Goal: Navigation & Orientation: Understand site structure

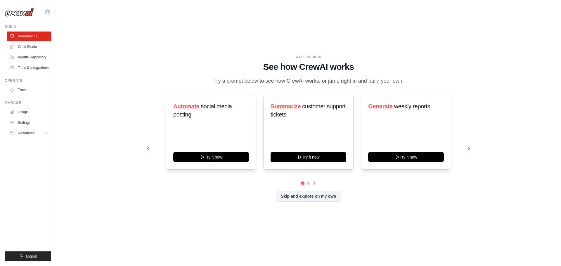
click at [117, 118] on div "WALKTHROUGH See how [PERSON_NAME] works Try a prompt below to see how [PERSON_N…" at bounding box center [308, 133] width 486 height 255
click at [27, 44] on link "Crew Studio" at bounding box center [30, 46] width 44 height 9
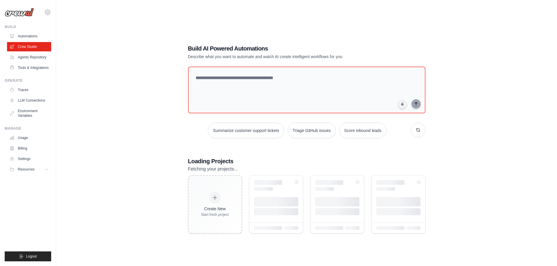
click at [30, 57] on link "Agents Repository" at bounding box center [29, 57] width 44 height 9
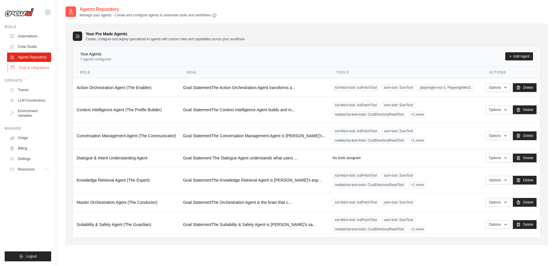
click at [24, 67] on link "Tools & Integrations" at bounding box center [30, 67] width 44 height 9
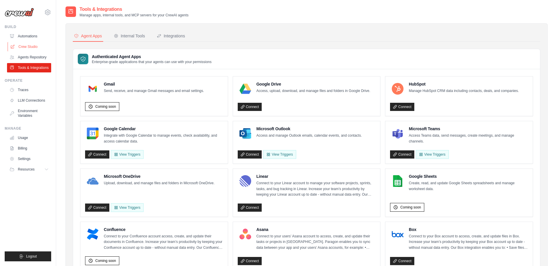
click at [29, 45] on link "Crew Studio" at bounding box center [30, 46] width 44 height 9
click at [28, 46] on link "Crew Studio" at bounding box center [30, 46] width 44 height 9
click at [31, 36] on link "Automations" at bounding box center [30, 36] width 44 height 9
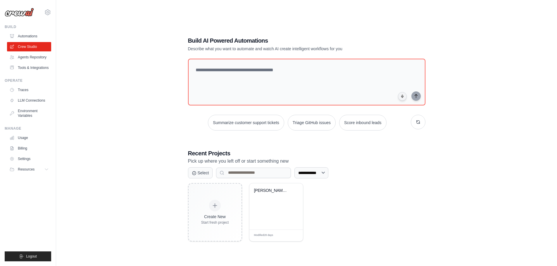
click at [379, 212] on div "Create New Start fresh project Aida Financial Goal Setting Assista... Modified …" at bounding box center [306, 212] width 237 height 58
click at [134, 90] on div "**********" at bounding box center [306, 139] width 482 height 266
